Goal: Check status: Check status

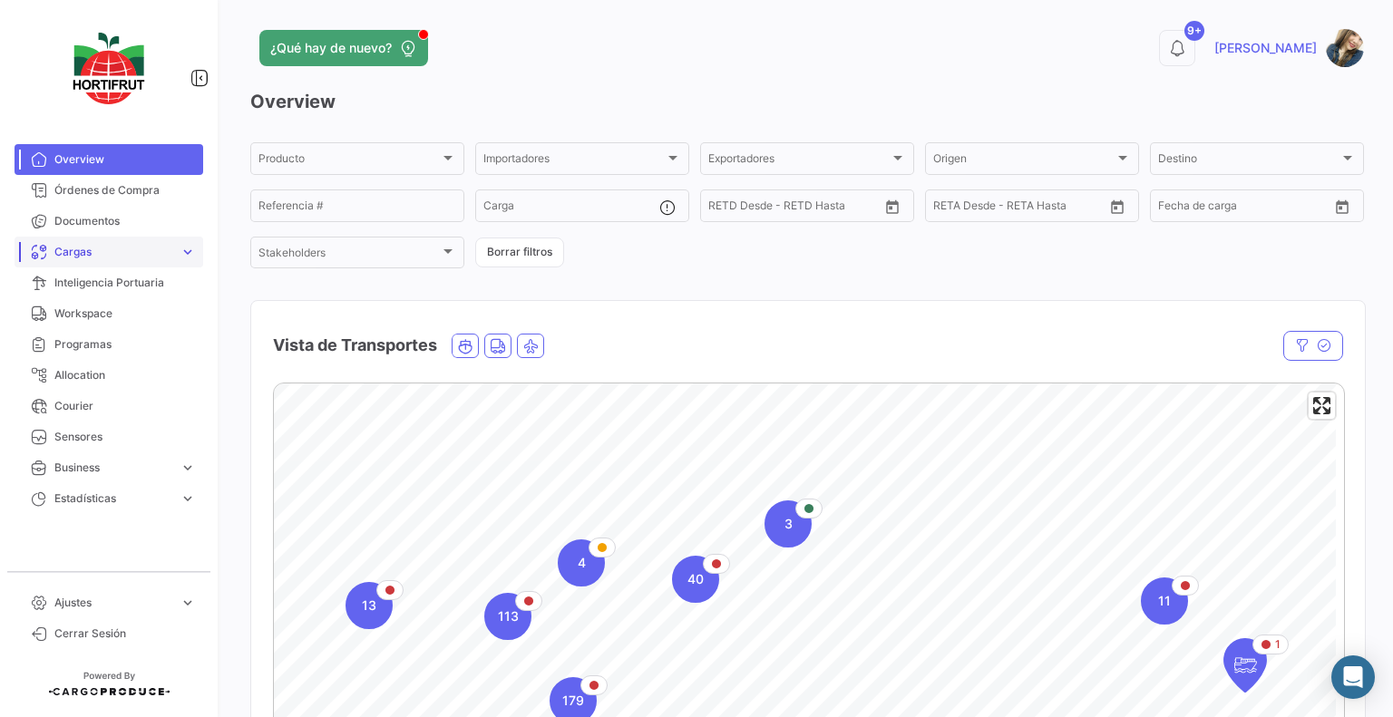
click at [131, 248] on span "Cargas" at bounding box center [113, 252] width 118 height 16
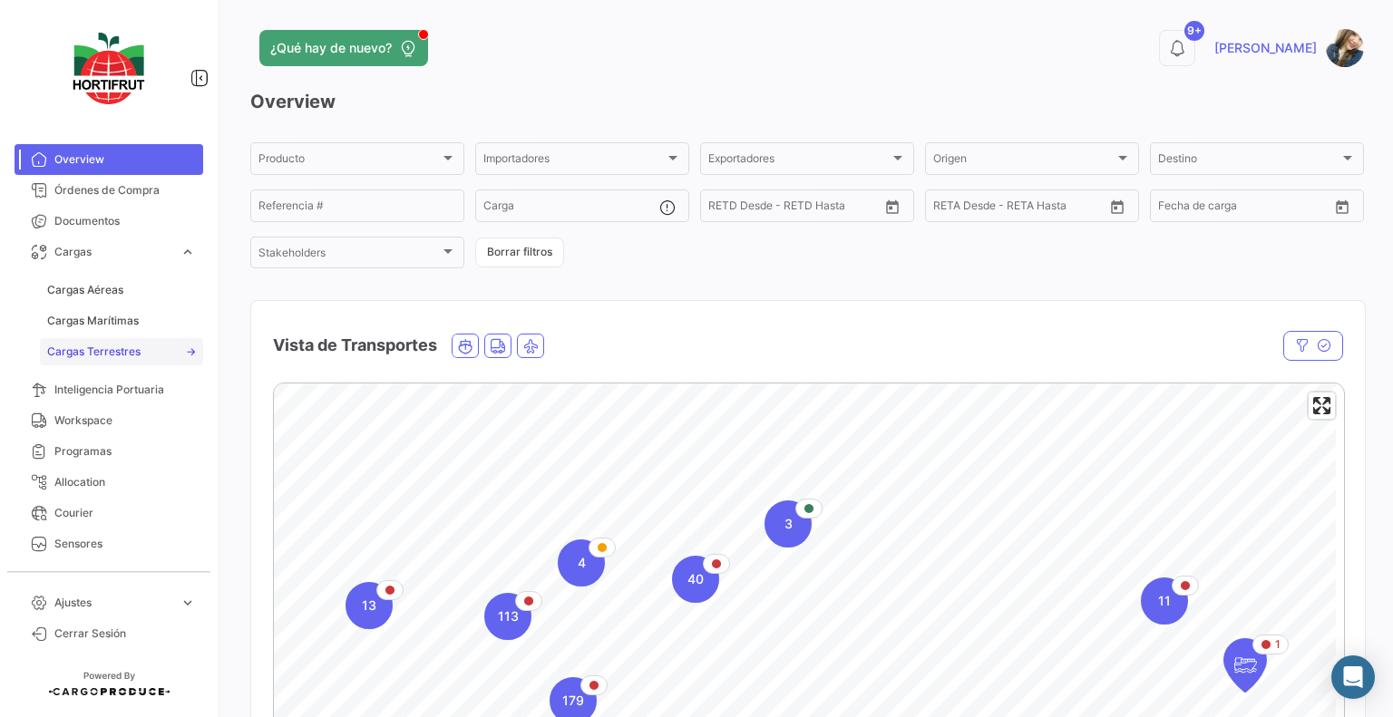
click at [134, 364] on link "Cargas Terrestres" at bounding box center [121, 351] width 163 height 27
click at [134, 342] on link "Cargas Terrestres" at bounding box center [121, 351] width 163 height 27
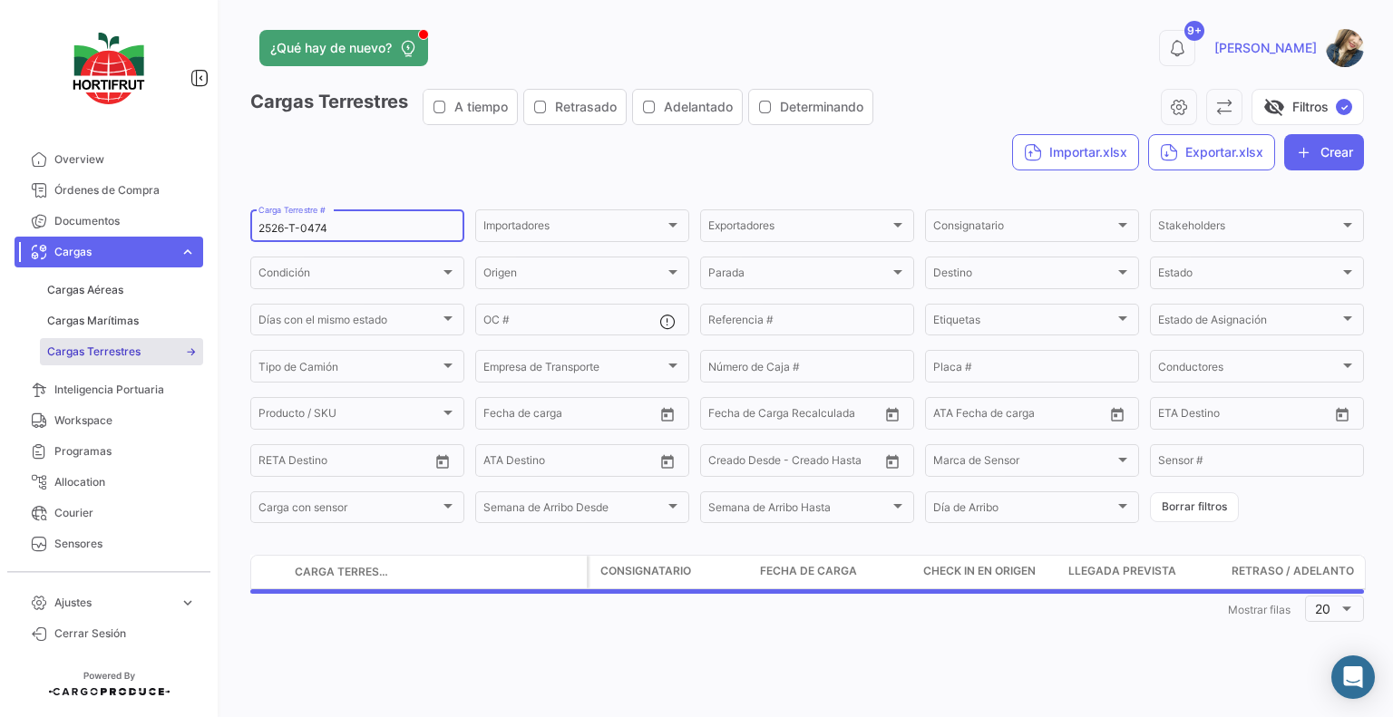
click at [378, 230] on input "2526-T-0474" at bounding box center [357, 228] width 198 height 13
click at [378, 231] on input "2526-T-0474" at bounding box center [357, 228] width 198 height 13
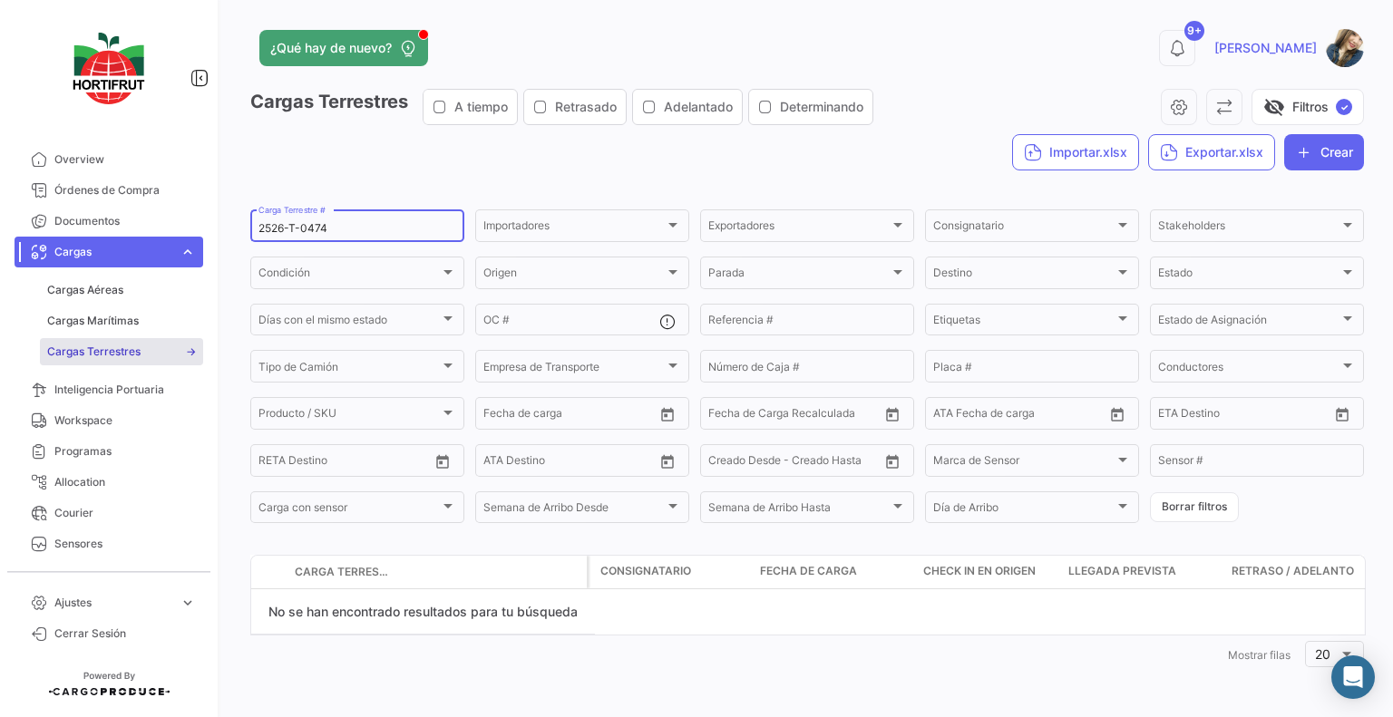
click at [378, 233] on input "2526-T-0474" at bounding box center [357, 228] width 198 height 13
paste input "326"
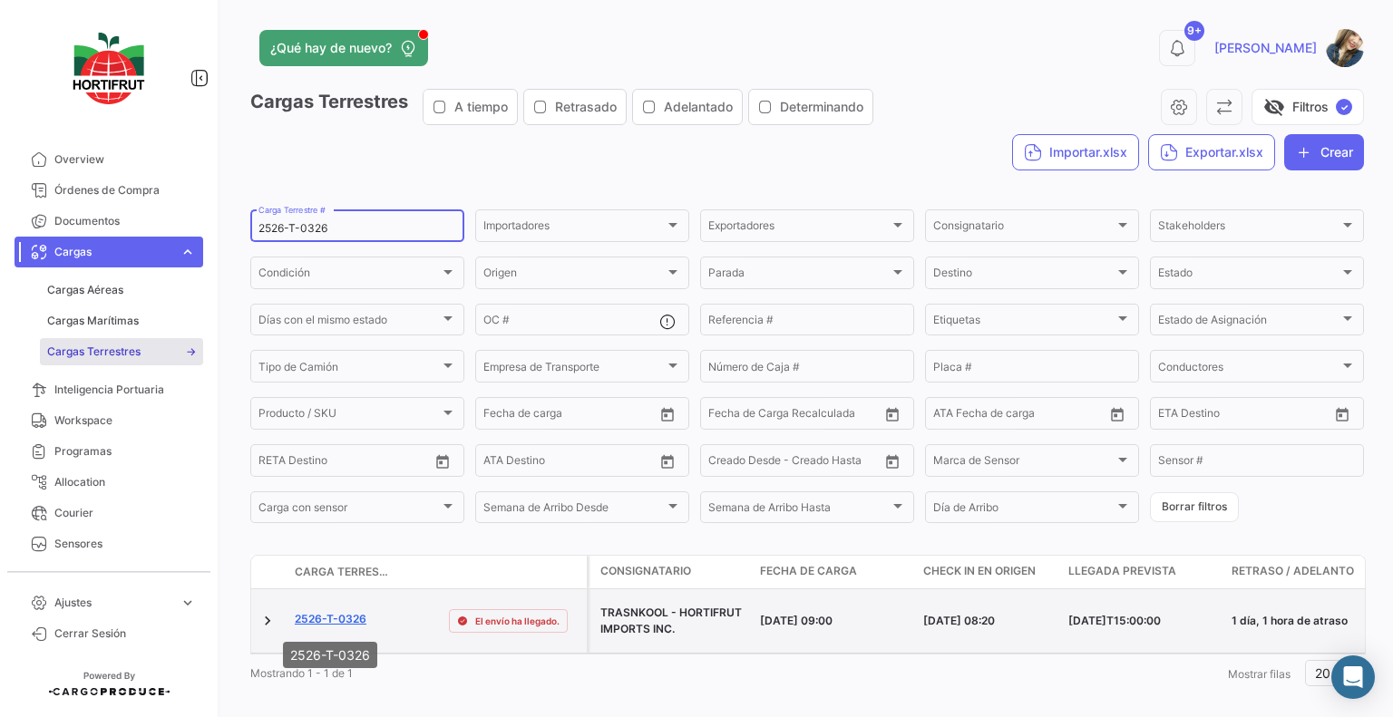
type input "2526-T-0326"
click at [348, 617] on link "2526-T-0326" at bounding box center [331, 619] width 72 height 16
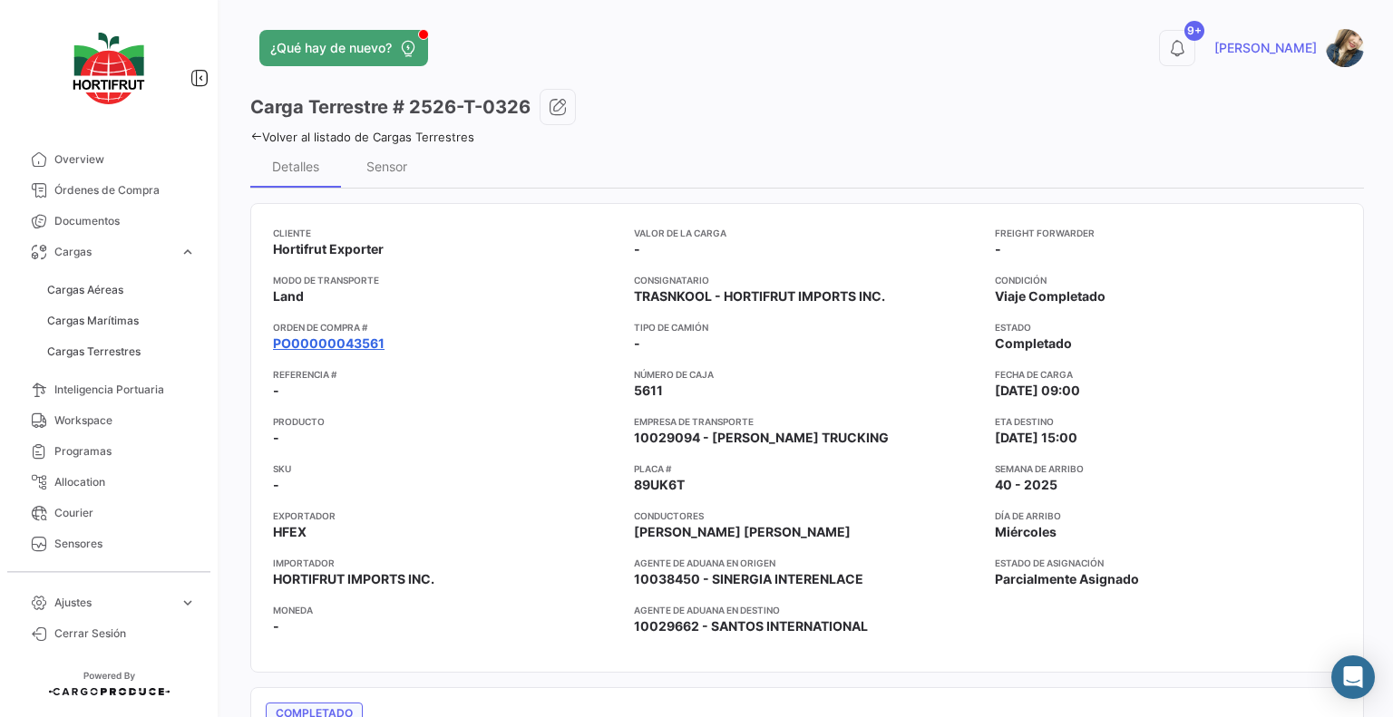
click at [361, 343] on link "PO00000043561" at bounding box center [329, 344] width 112 height 18
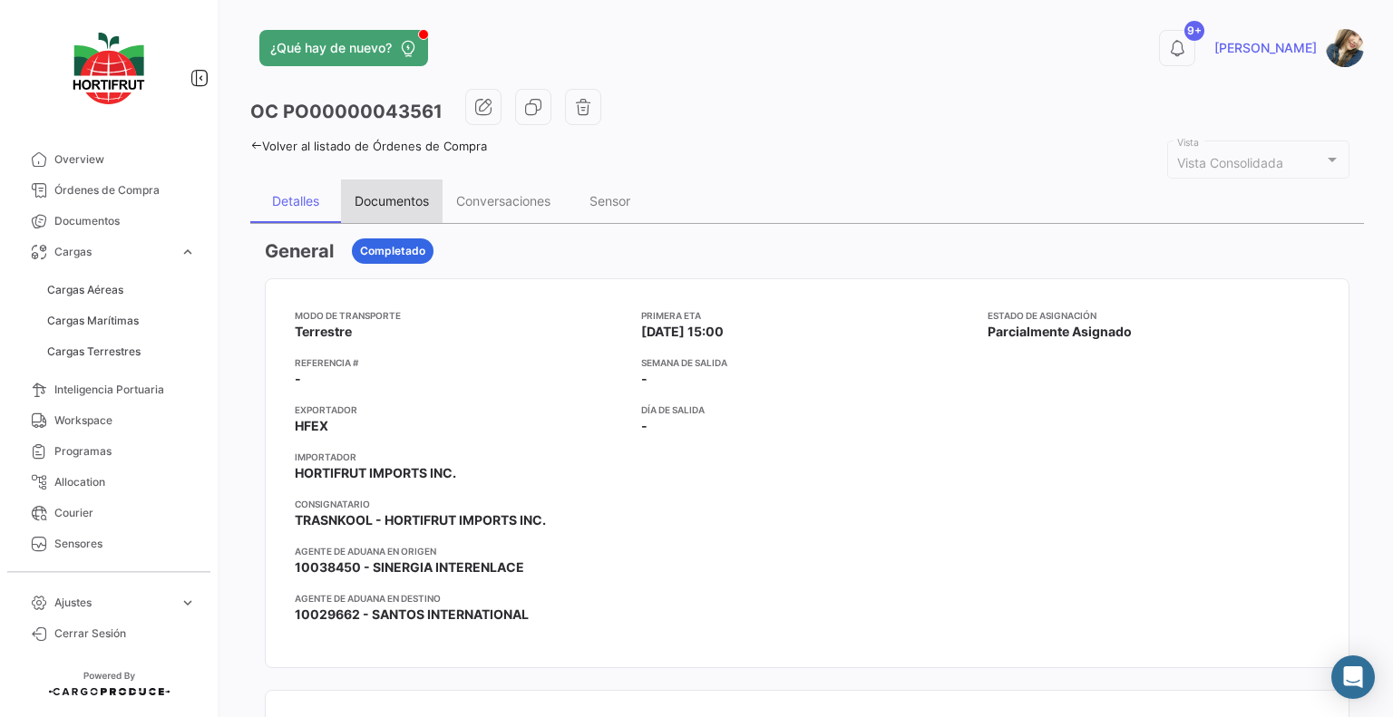
click at [434, 209] on div "Documentos" at bounding box center [392, 202] width 102 height 44
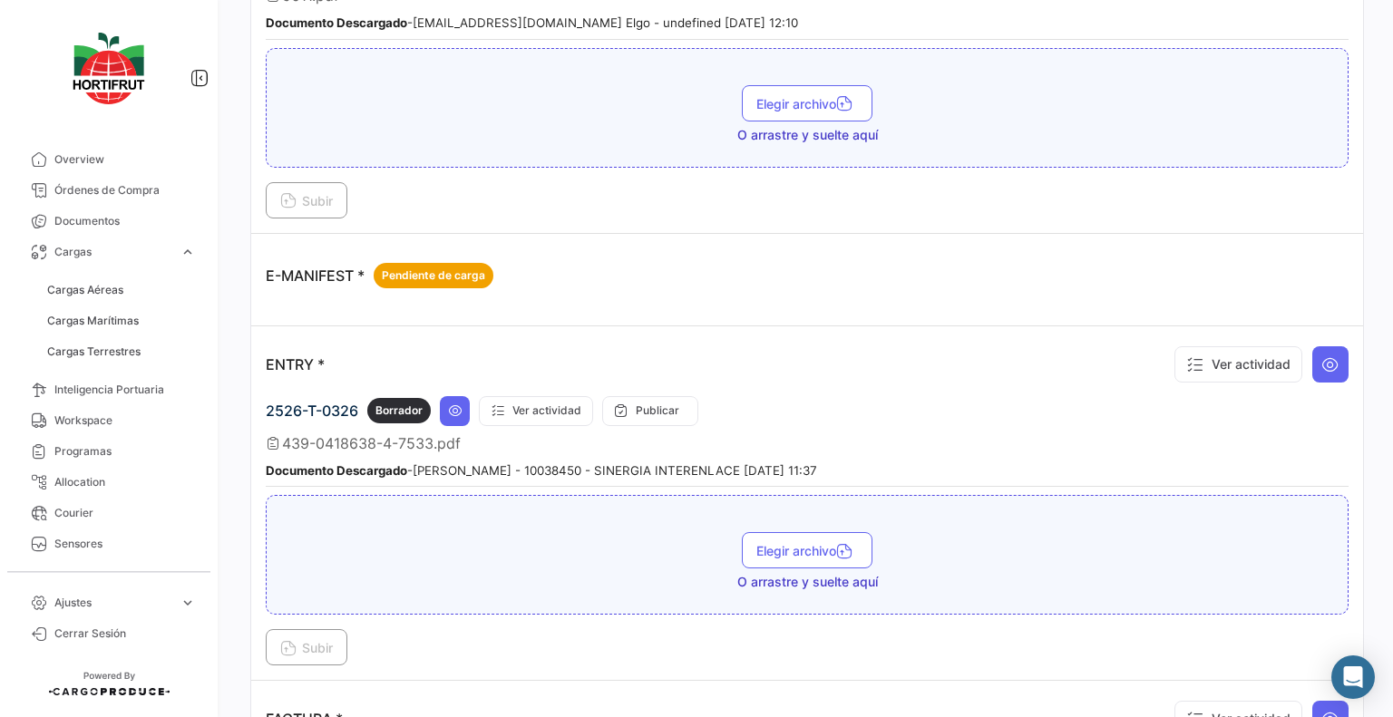
scroll to position [2085, 0]
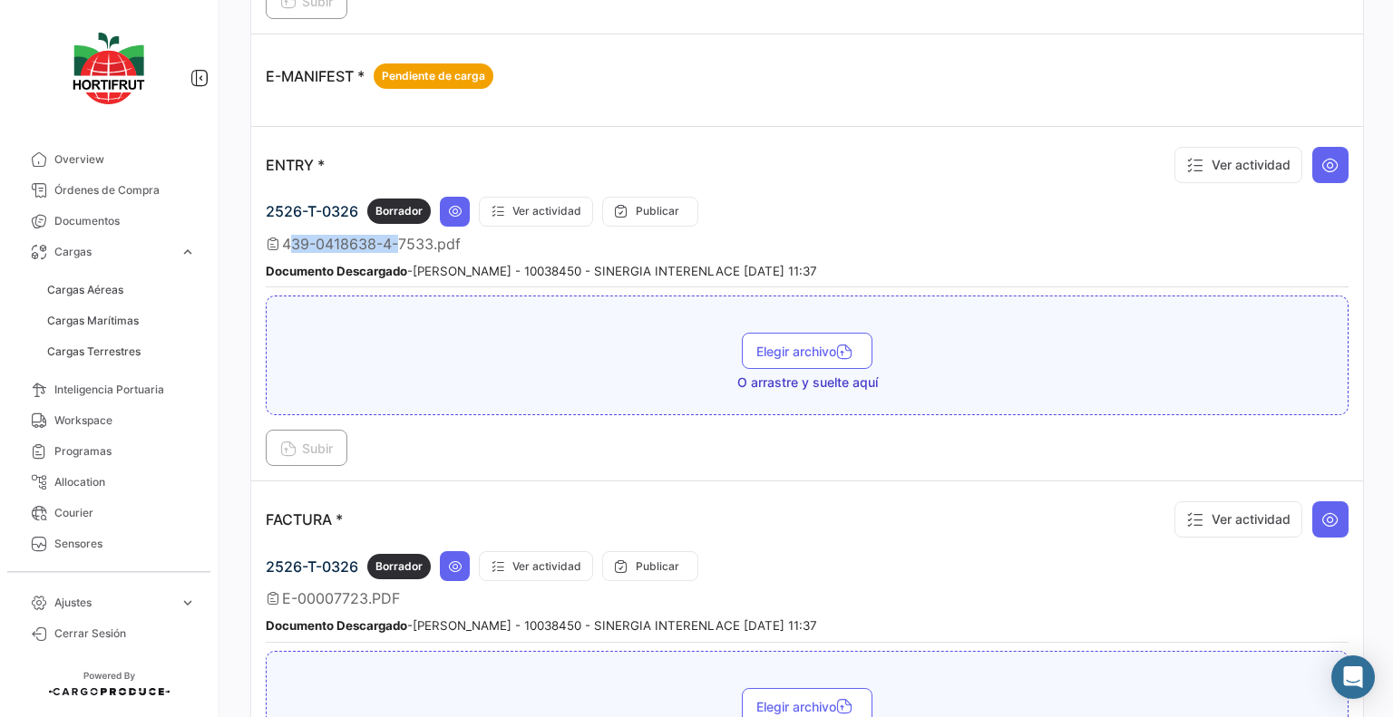
drag, startPoint x: 390, startPoint y: 228, endPoint x: 285, endPoint y: 228, distance: 105.2
click at [285, 235] on span "439-0418638-4-7533.pdf" at bounding box center [371, 244] width 179 height 18
copy span "[PHONE_NUMBER]"
click at [160, 355] on link "Cargas Terrestres" at bounding box center [121, 351] width 163 height 27
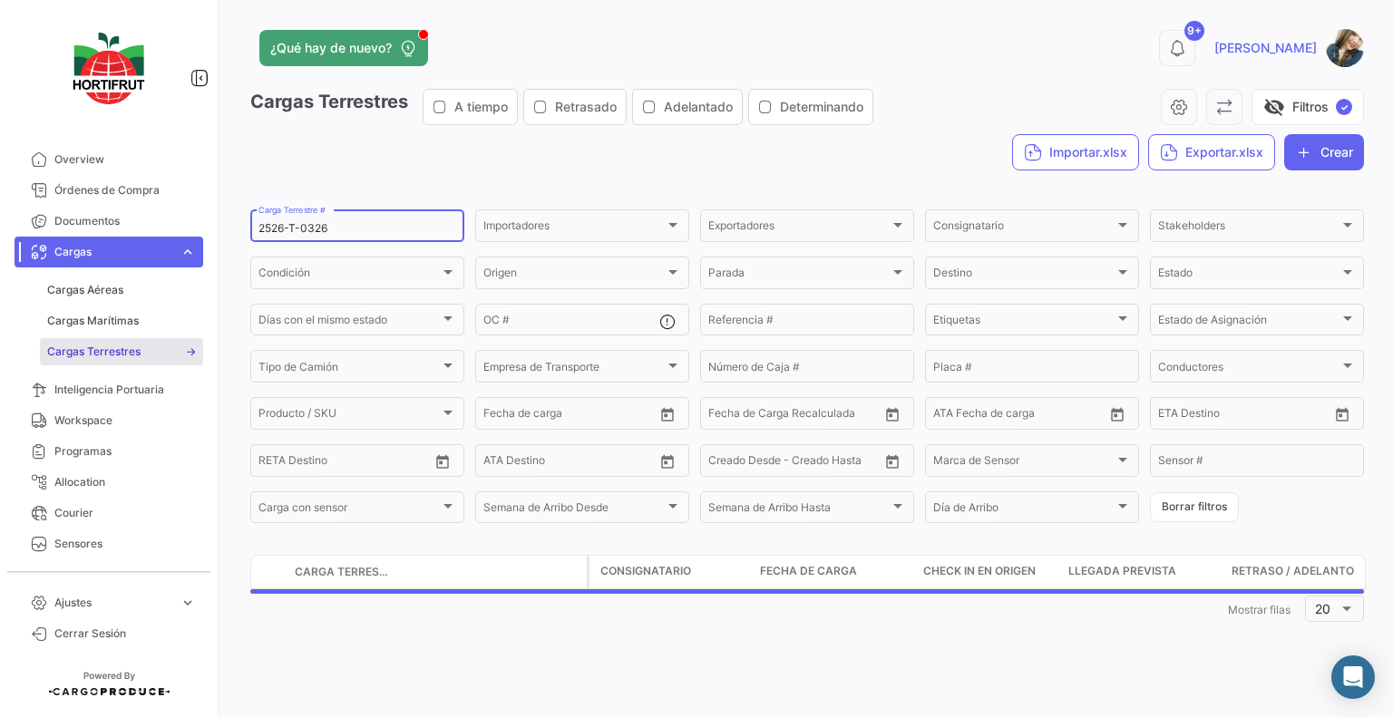
click at [387, 223] on input "2526-T-0326" at bounding box center [357, 228] width 198 height 13
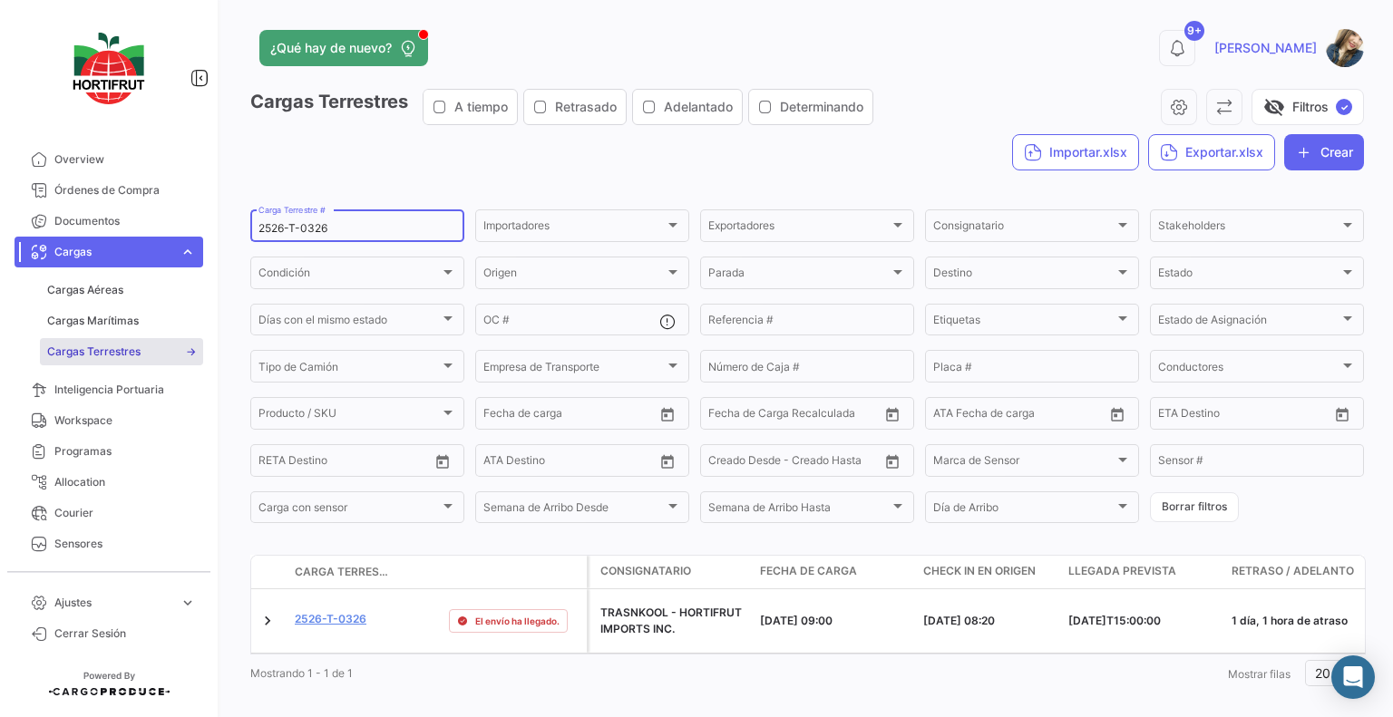
click at [387, 223] on input "2526-T-0326" at bounding box center [357, 228] width 198 height 13
paste input "433"
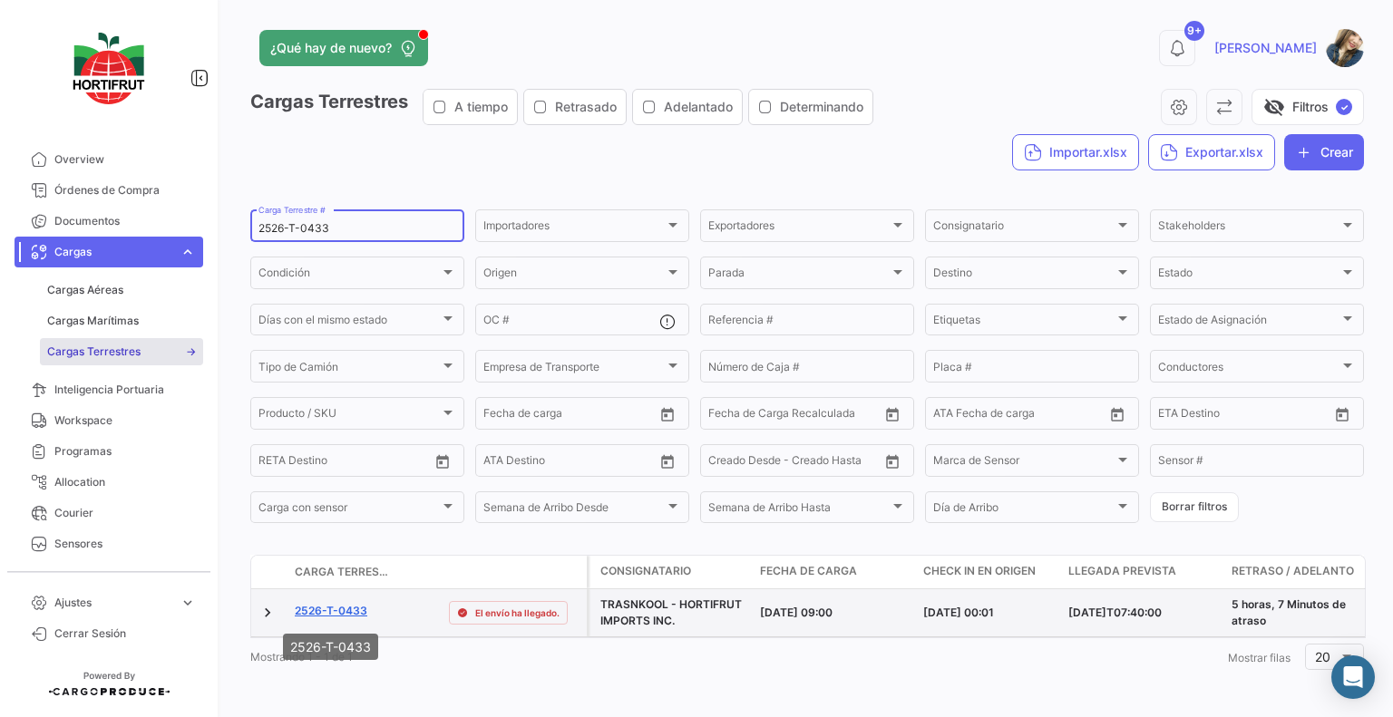
type input "2526-T-0433"
click at [360, 617] on link "2526-T-0433" at bounding box center [331, 611] width 73 height 16
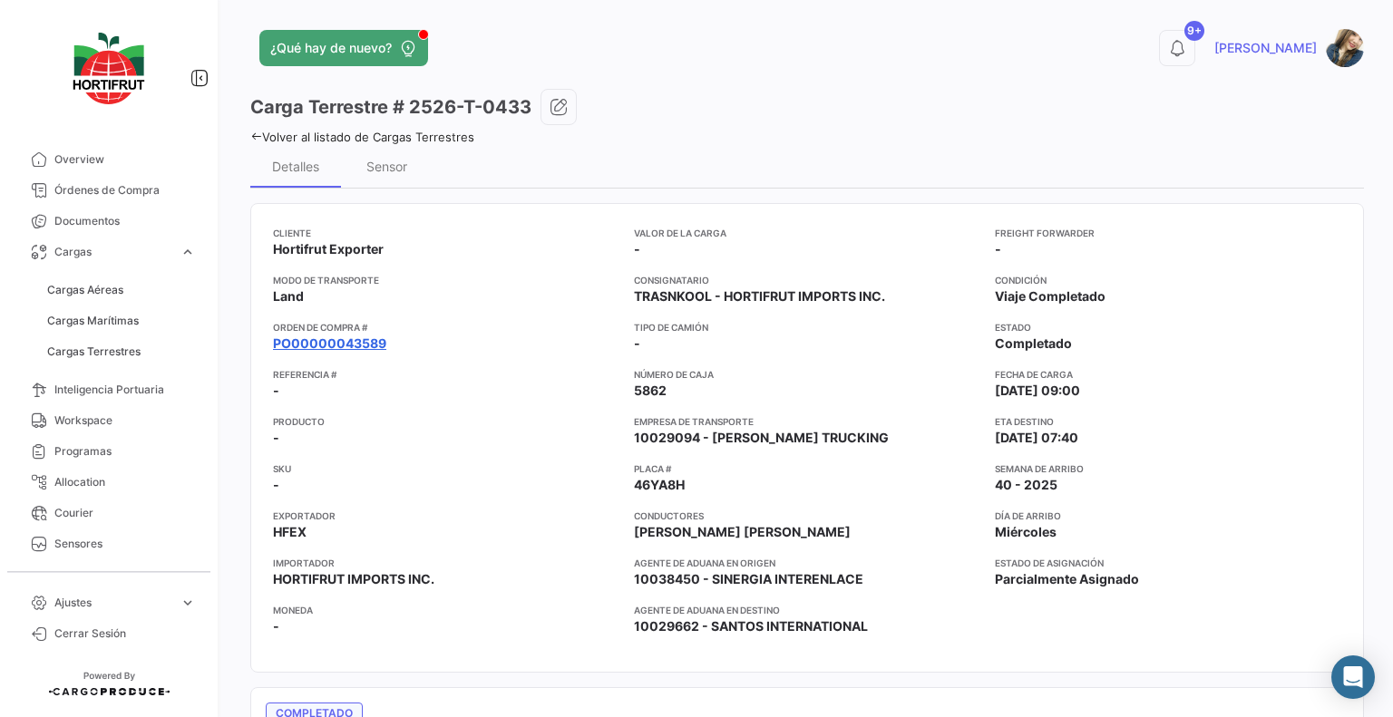
click at [355, 342] on link "PO00000043589" at bounding box center [329, 344] width 113 height 18
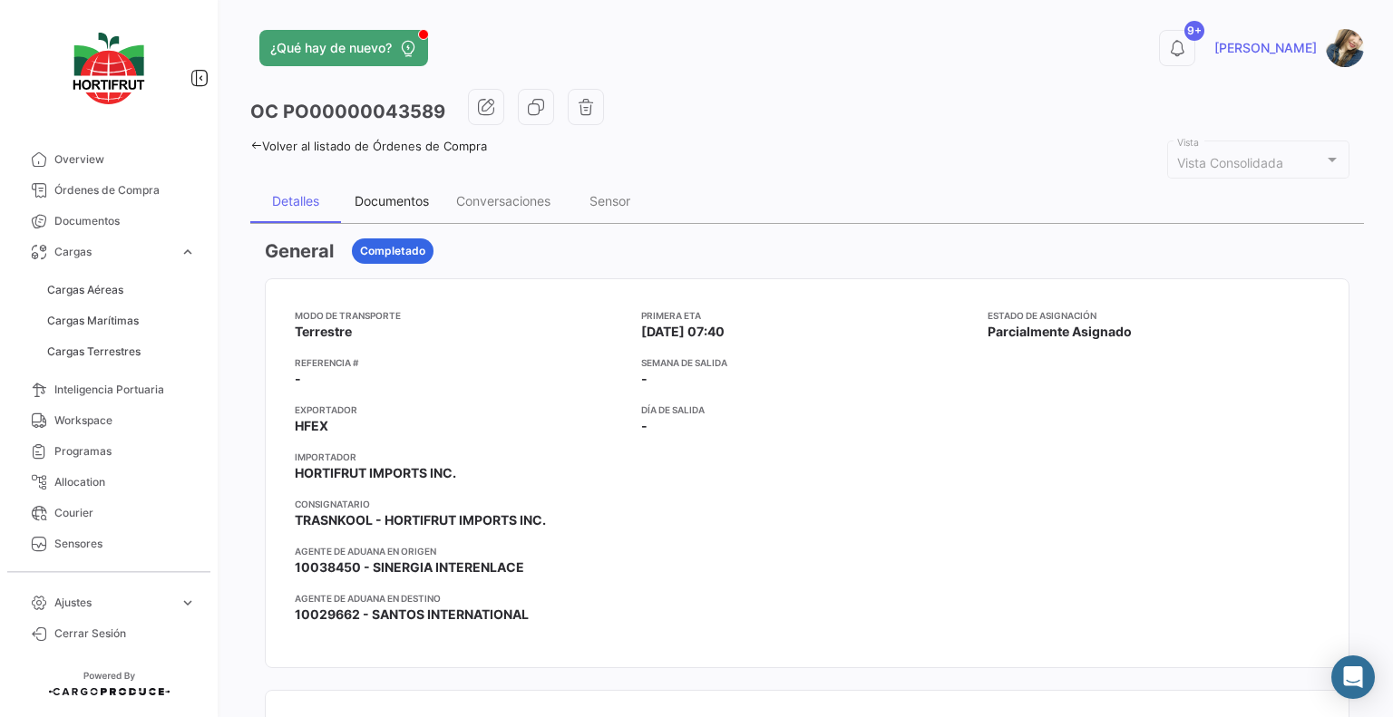
click at [409, 199] on div "Documentos" at bounding box center [392, 200] width 74 height 15
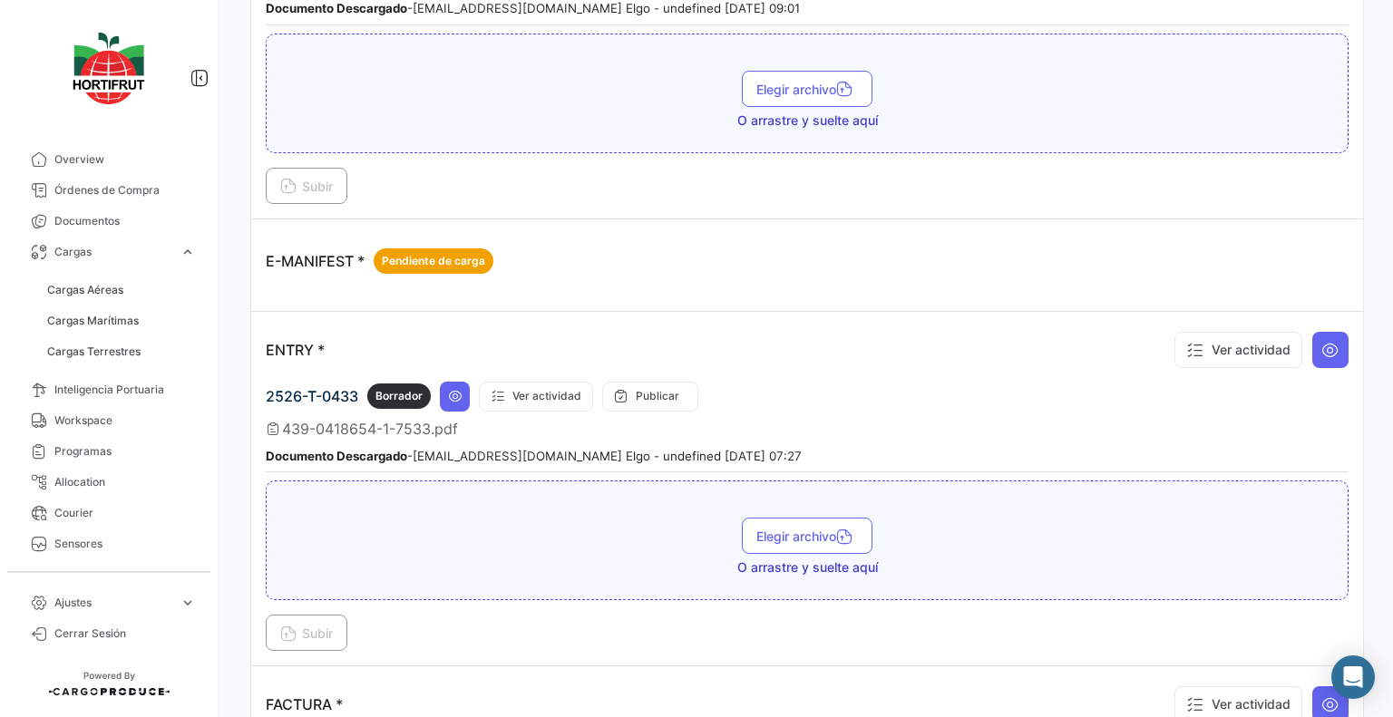
scroll to position [1904, 0]
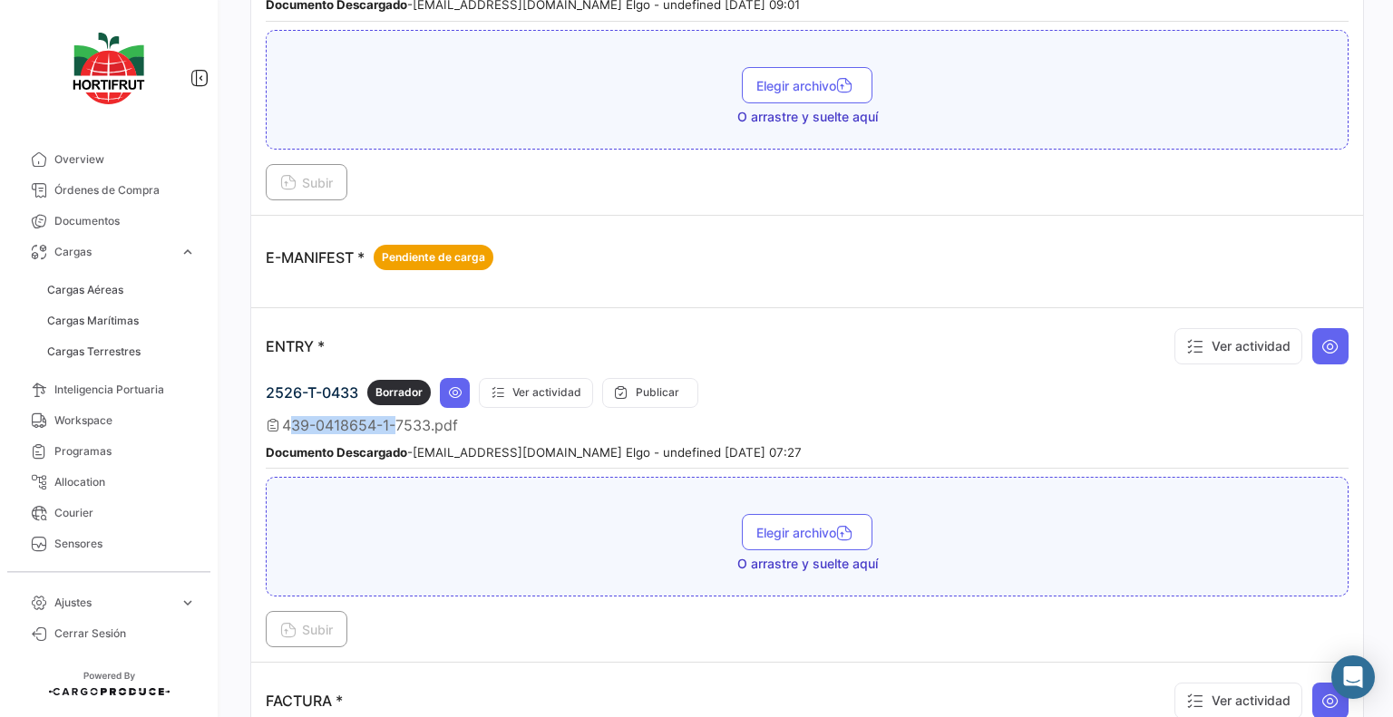
drag, startPoint x: 389, startPoint y: 408, endPoint x: 286, endPoint y: 406, distance: 103.4
click at [286, 416] on span "439-0418654-1-7533.pdf" at bounding box center [370, 425] width 176 height 18
copy span "[PHONE_NUMBER]"
